Goal: Complete application form

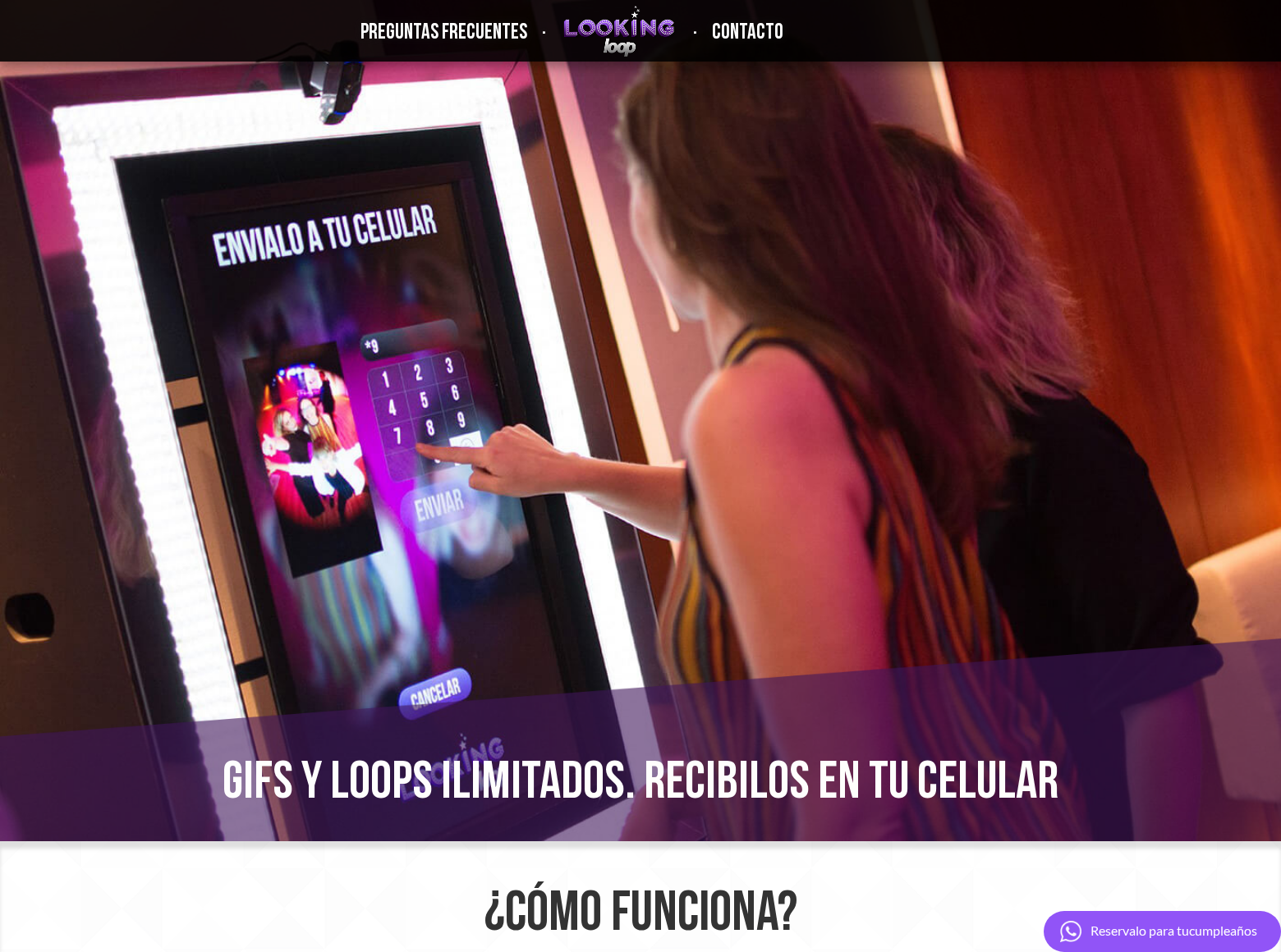
scroll to position [384, 0]
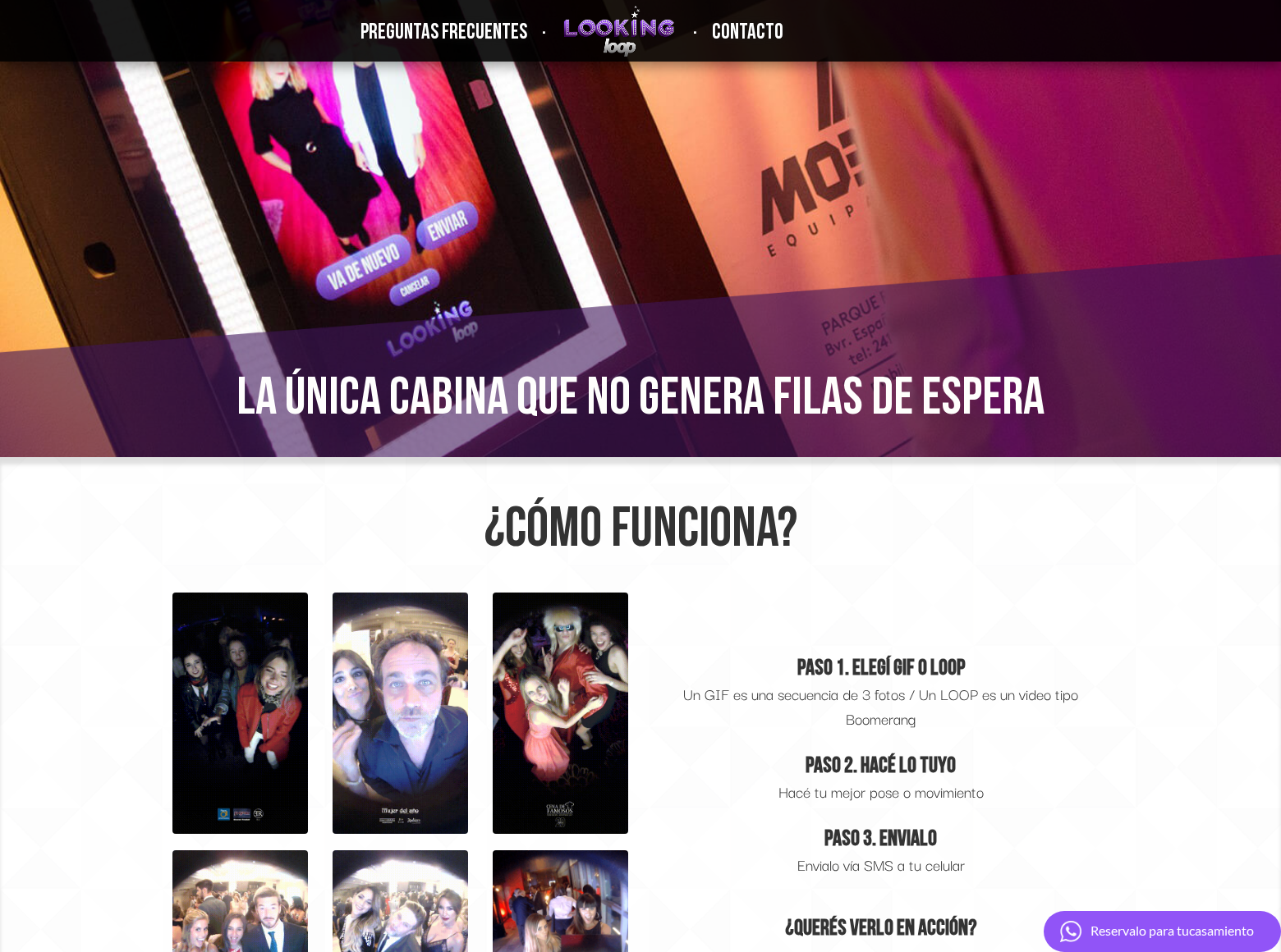
type input "8054002077"
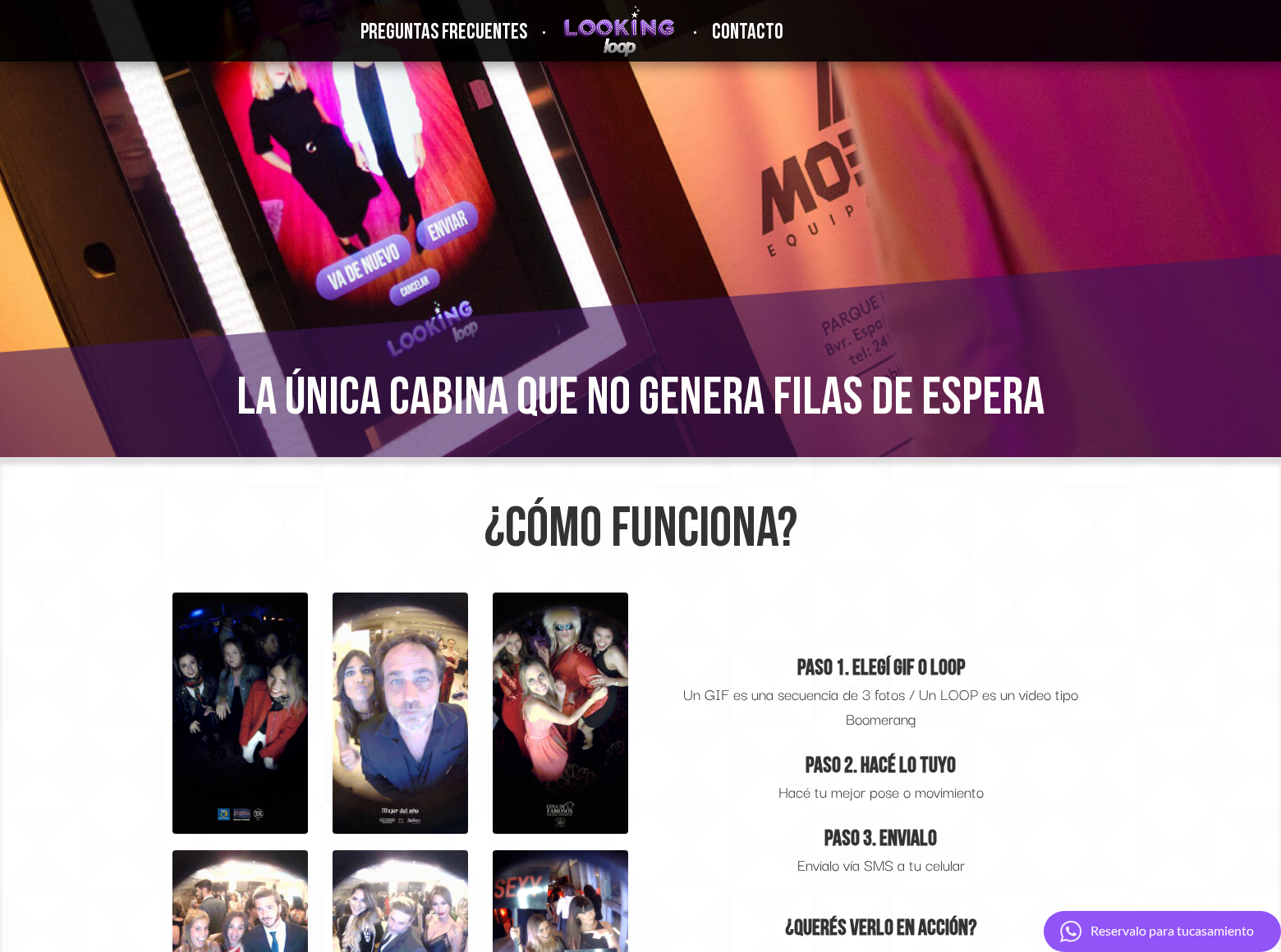
type input "8054002077"
type input "[EMAIL_ADDRESS][DOMAIN_NAME]"
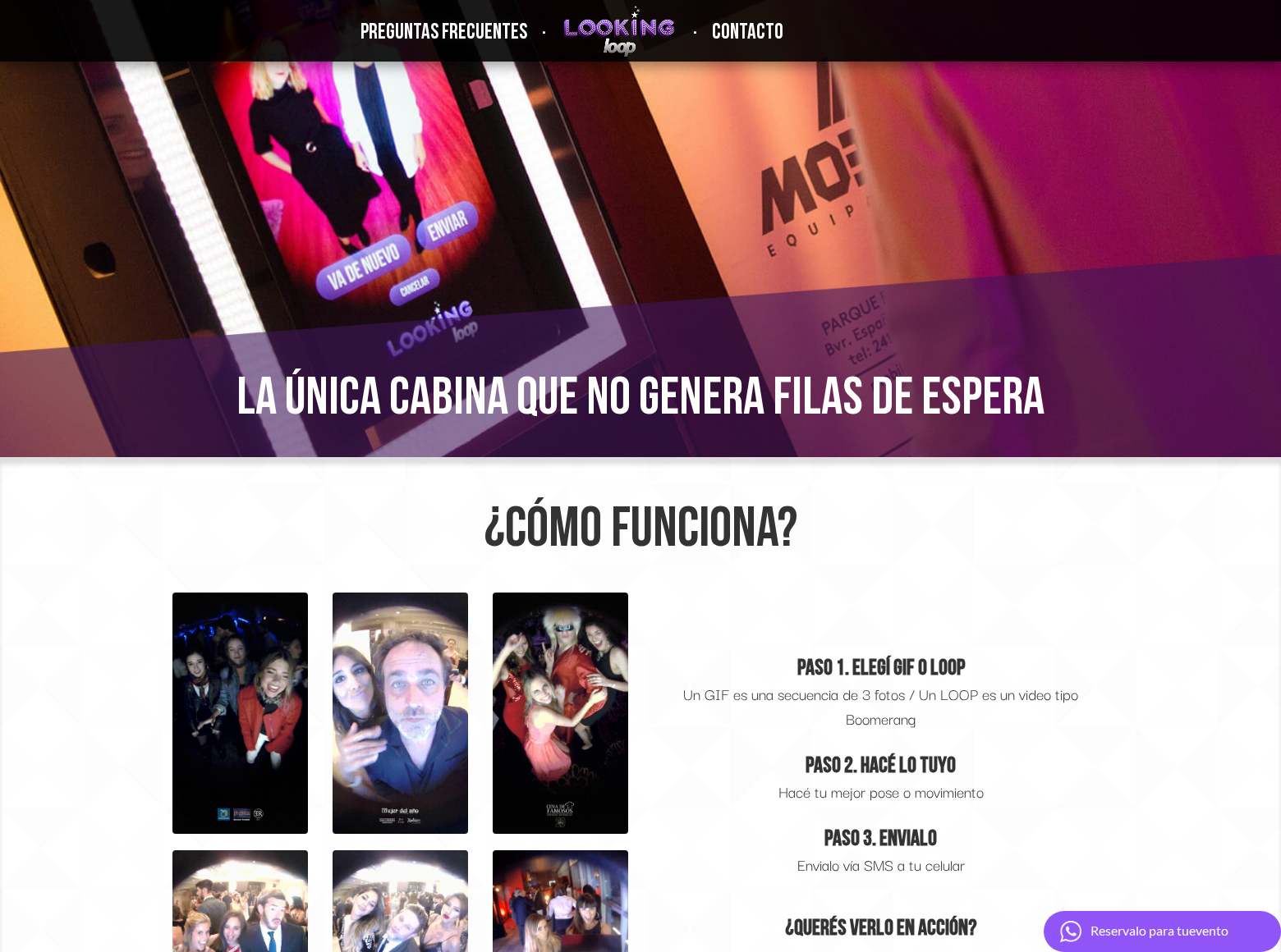
scroll to position [139, 0]
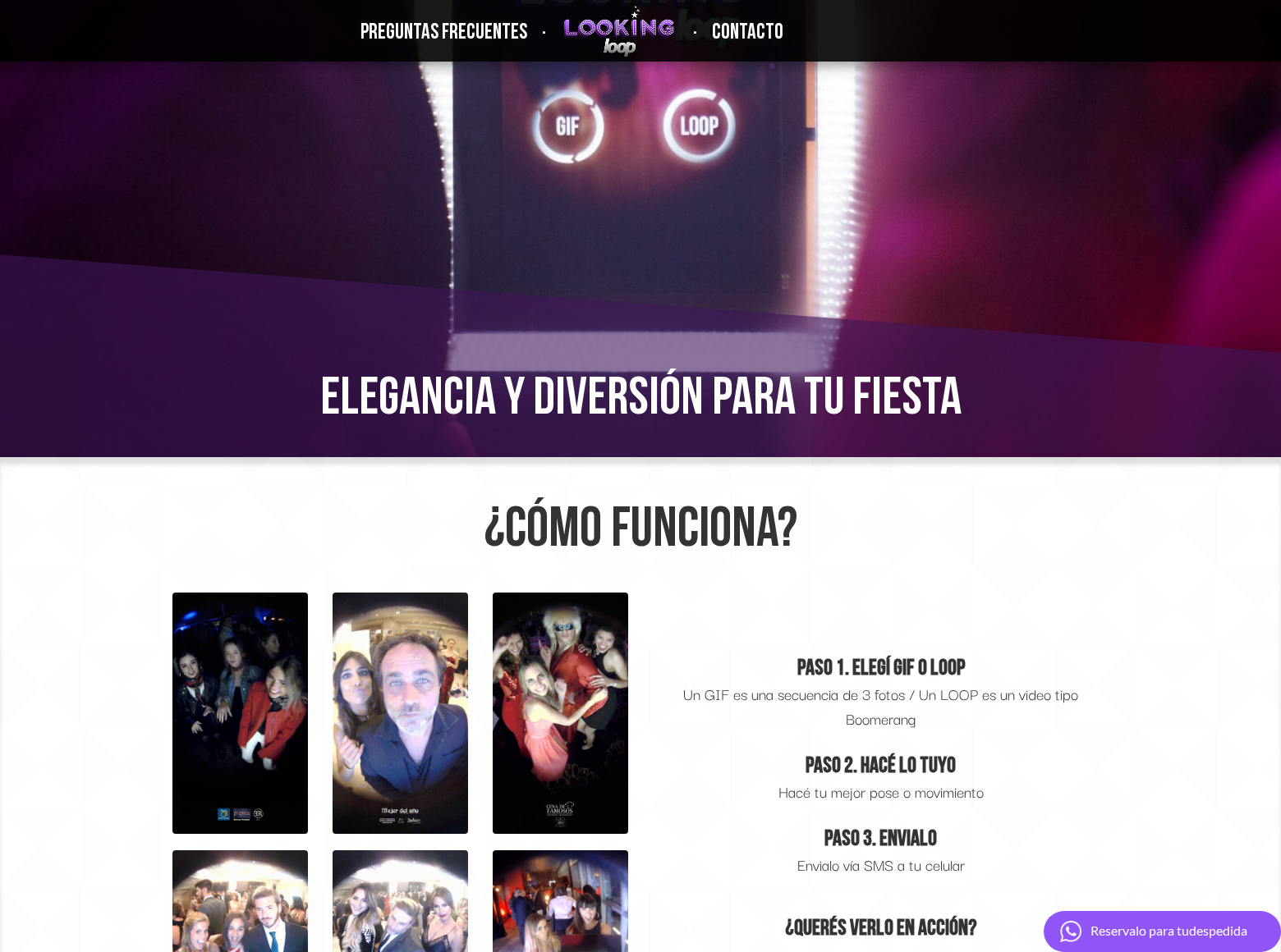
type textarea "I am not offering SEO or Pay Per Click Advertising services. This is something …"
